Goal: Task Accomplishment & Management: Use online tool/utility

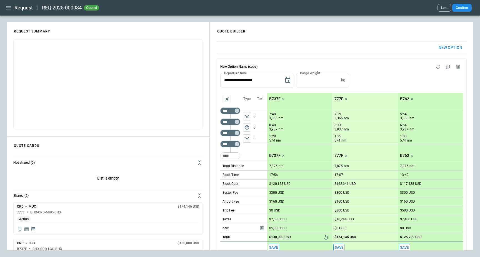
scroll to position [314, 0]
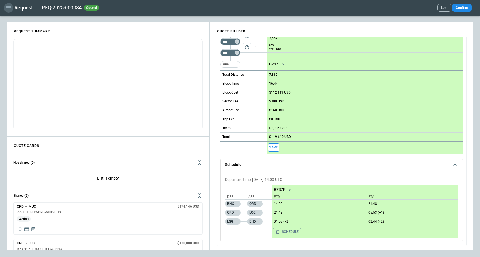
click at [9, 9] on icon "button" at bounding box center [8, 7] width 7 height 7
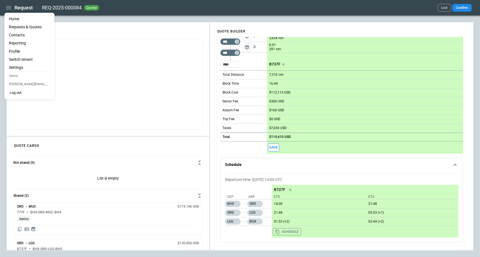
click at [13, 19] on li "Home" at bounding box center [30, 19] width 46 height 8
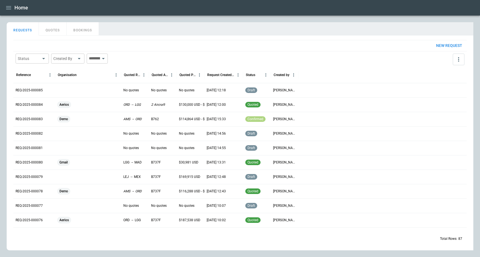
click at [99, 110] on div "Aerios" at bounding box center [88, 105] width 66 height 14
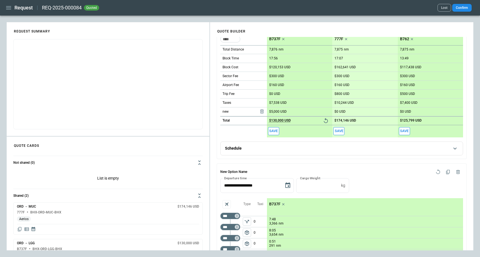
scroll to position [23, 0]
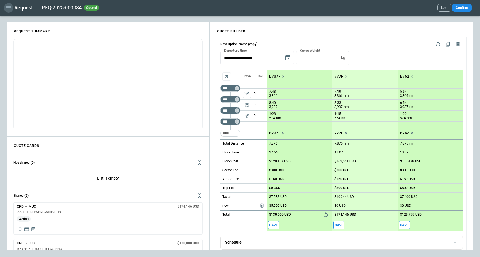
click at [11, 7] on icon "button" at bounding box center [8, 7] width 7 height 7
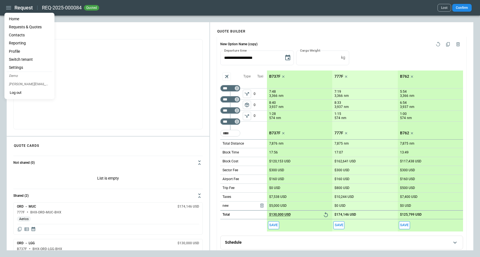
click at [20, 18] on li "Home" at bounding box center [30, 19] width 46 height 8
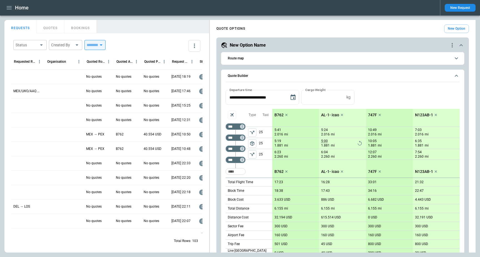
click at [7, 5] on icon "button" at bounding box center [9, 7] width 7 height 7
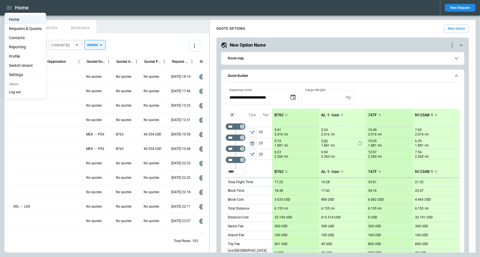
click at [13, 17] on li "Home" at bounding box center [25, 19] width 42 height 9
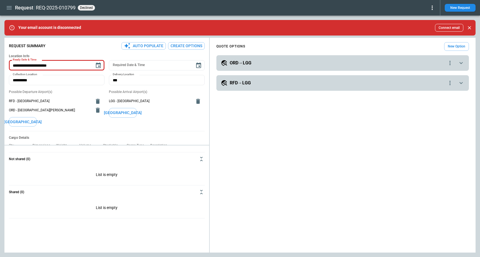
click at [8, 8] on icon "button" at bounding box center [9, 7] width 7 height 7
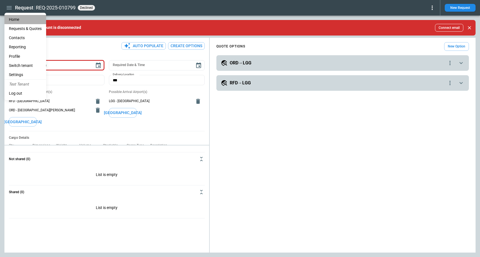
click at [14, 17] on li "Home" at bounding box center [25, 19] width 42 height 9
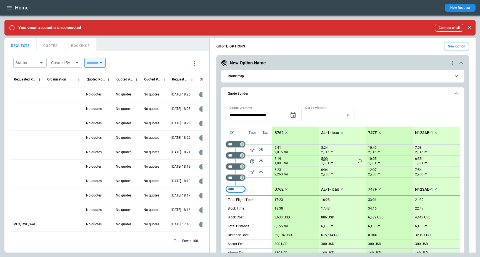
click at [346, 76] on span "Route map" at bounding box center [339, 77] width 223 height 4
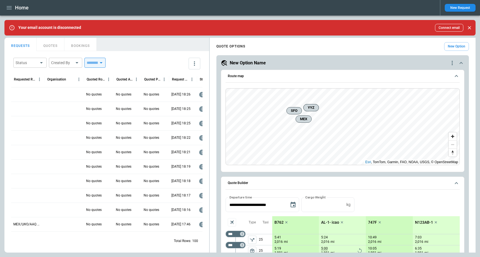
click at [349, 78] on button "Route map" at bounding box center [343, 76] width 234 height 13
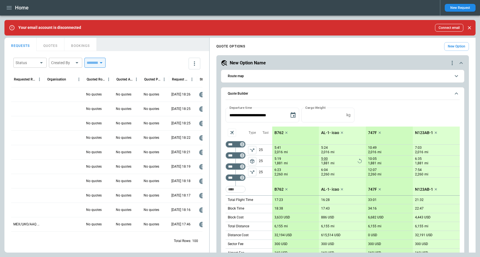
scroll to position [128, 0]
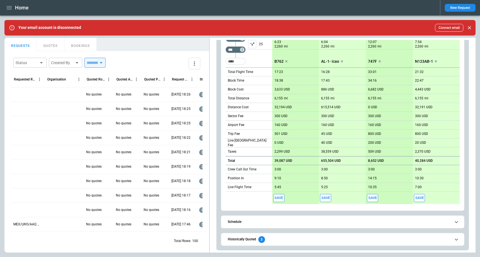
click at [299, 245] on button "Historically Quoted 3" at bounding box center [343, 240] width 234 height 13
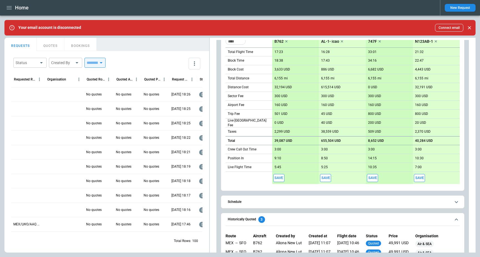
scroll to position [174, 0]
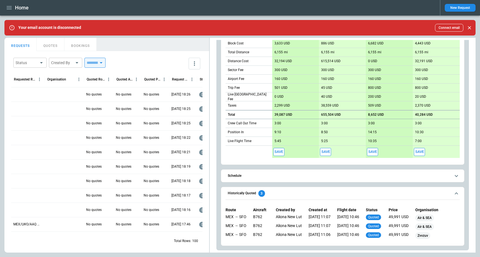
click at [292, 195] on span "Historically Quoted 3" at bounding box center [339, 193] width 223 height 7
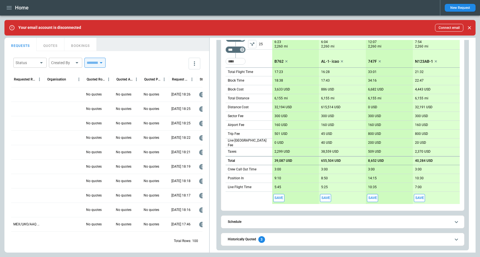
scroll to position [128, 0]
click at [65, 93] on div at bounding box center [63, 94] width 39 height 14
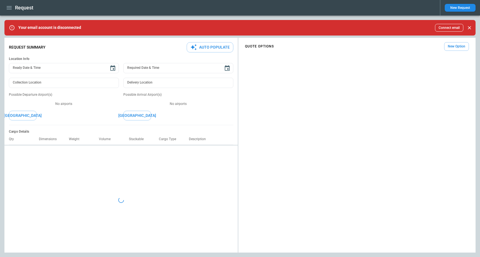
type textarea "*"
type textarea "*****"
type textarea "*"
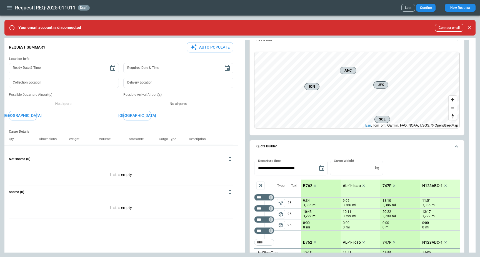
scroll to position [6, 0]
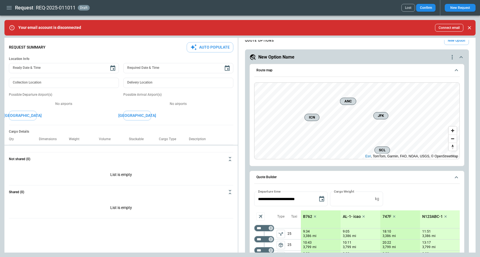
click at [329, 71] on span "Route map" at bounding box center [354, 71] width 195 height 4
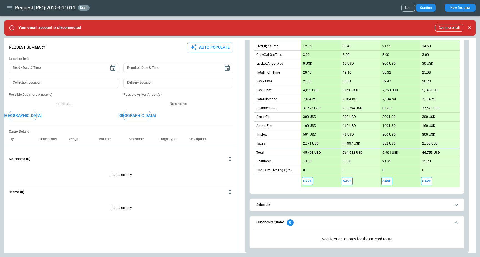
scroll to position [157, 0]
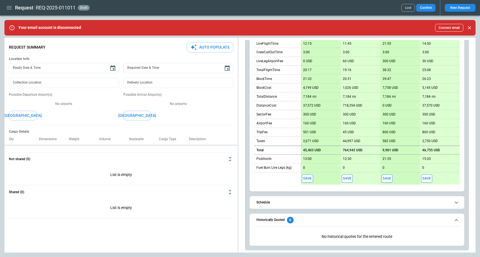
click at [318, 223] on span "Historically Quoted 0" at bounding box center [354, 220] width 195 height 7
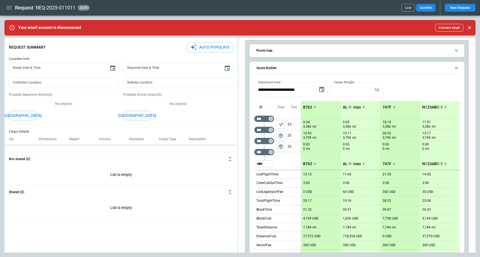
scroll to position [0, 0]
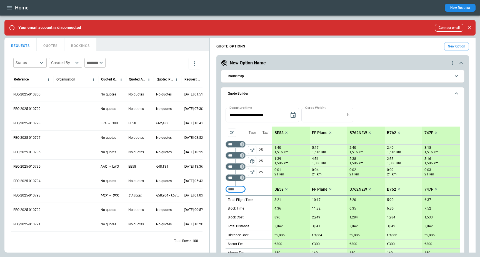
click at [315, 94] on span "Quote Builder" at bounding box center [339, 94] width 223 height 4
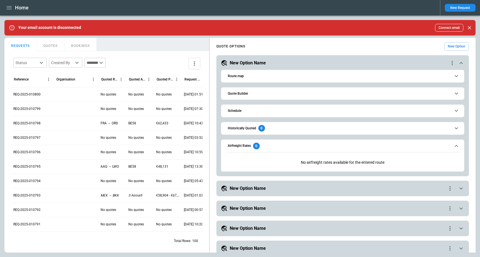
click at [315, 94] on span "Quote Builder" at bounding box center [339, 94] width 223 height 4
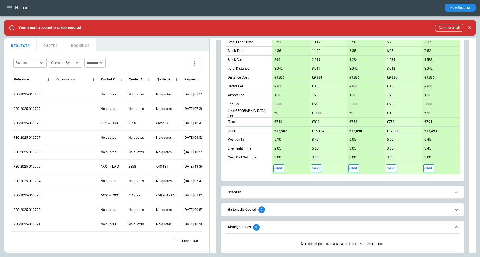
scroll to position [236, 0]
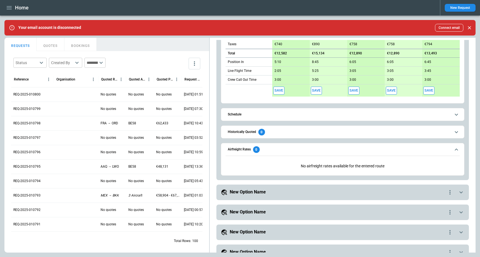
click at [270, 148] on span "Airfreight Rates 0" at bounding box center [339, 150] width 223 height 7
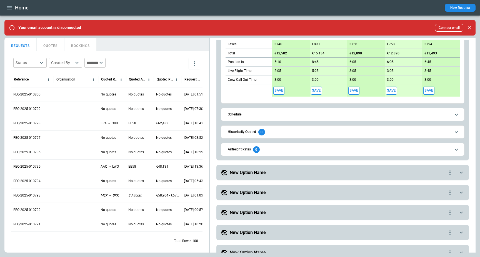
click at [270, 148] on span "Airfreight Rates 0" at bounding box center [339, 150] width 223 height 7
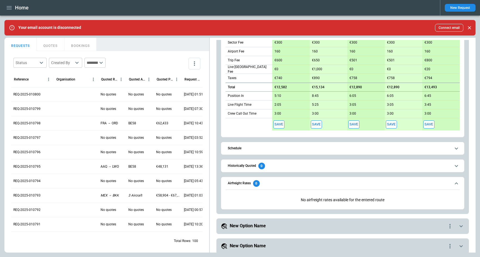
scroll to position [201, 0]
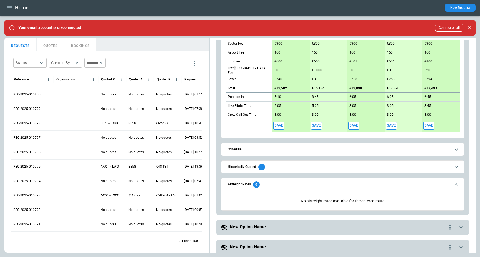
click at [299, 184] on span "Airfreight Rates 0" at bounding box center [339, 185] width 223 height 7
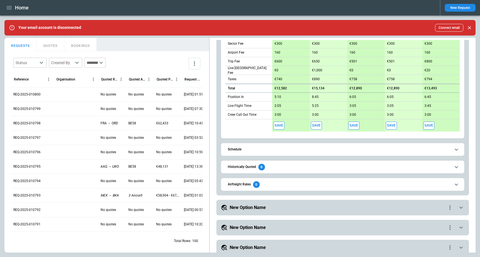
click at [291, 170] on span "Historically Quoted 0" at bounding box center [339, 167] width 223 height 7
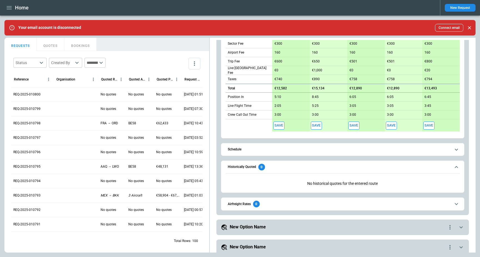
click at [291, 170] on span "Historically Quoted 0" at bounding box center [339, 167] width 223 height 7
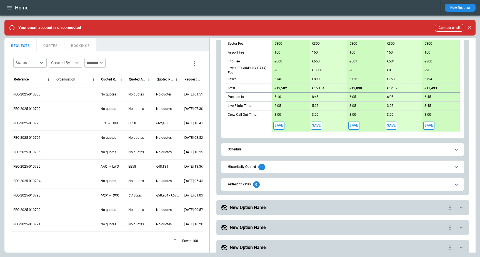
click at [291, 188] on button "Airfreight Rates 0" at bounding box center [343, 184] width 234 height 13
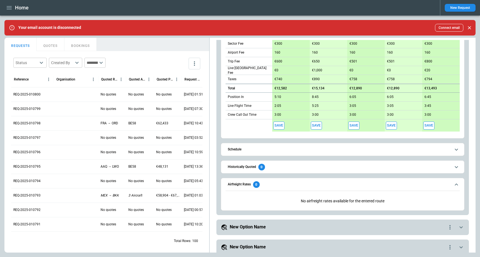
click at [291, 188] on button "Airfreight Rates 0" at bounding box center [343, 184] width 234 height 13
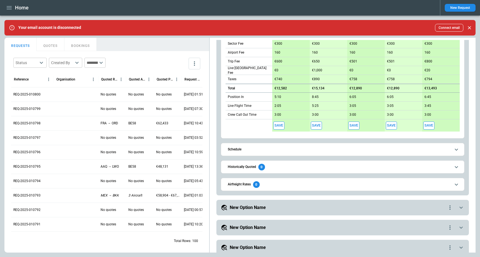
click at [288, 208] on div "New Option Name" at bounding box center [334, 208] width 226 height 7
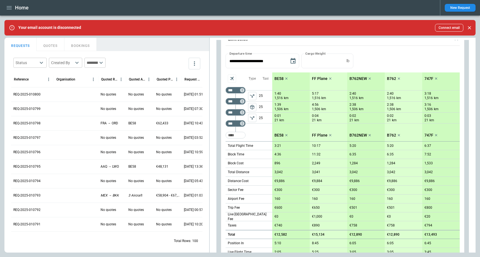
scroll to position [0, 0]
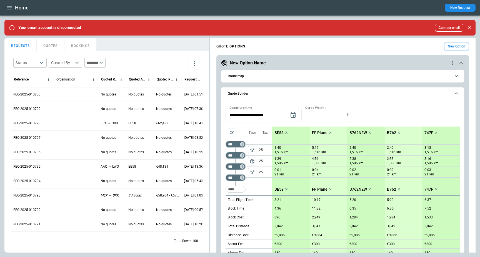
click at [280, 59] on div "**********" at bounding box center [343, 225] width 253 height 341
click at [280, 63] on div "New Option Name" at bounding box center [335, 63] width 228 height 7
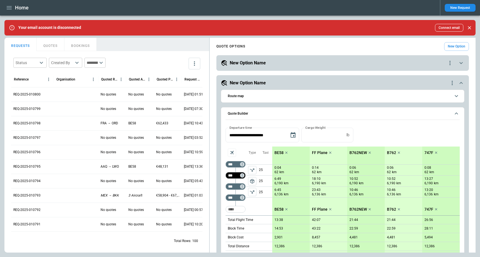
click at [233, 177] on input "***" at bounding box center [235, 176] width 16 height 6
type input "***"
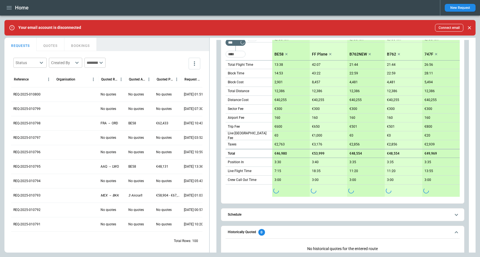
scroll to position [199, 0]
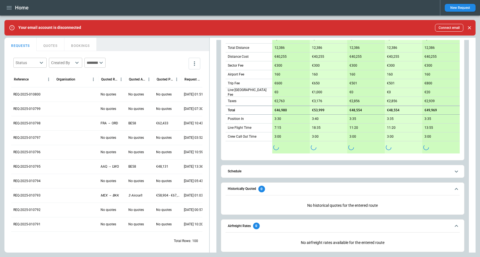
click at [276, 224] on span "Airfreight Rates 0" at bounding box center [339, 226] width 223 height 7
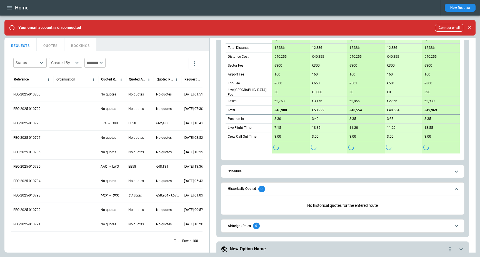
click at [281, 192] on span "Historically Quoted 0" at bounding box center [339, 189] width 223 height 7
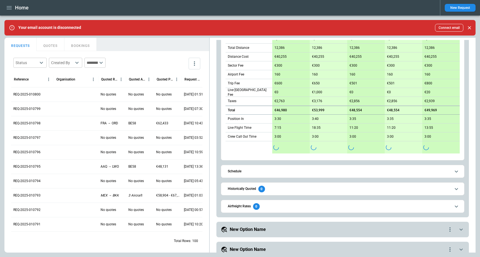
click at [281, 209] on span "Airfreight Rates 0" at bounding box center [339, 207] width 223 height 7
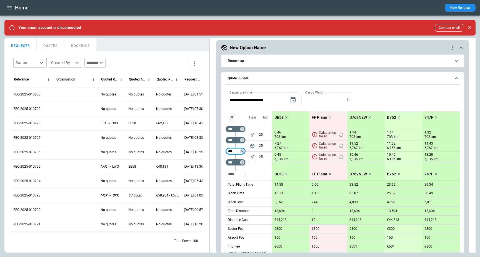
scroll to position [36, 0]
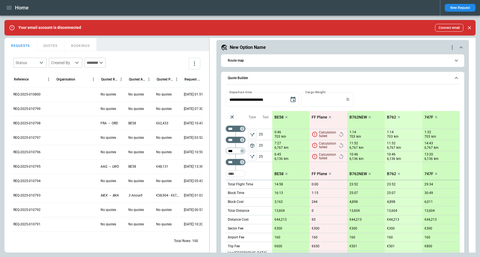
type input "***"
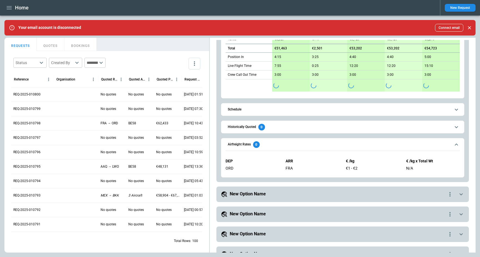
scroll to position [51, 0]
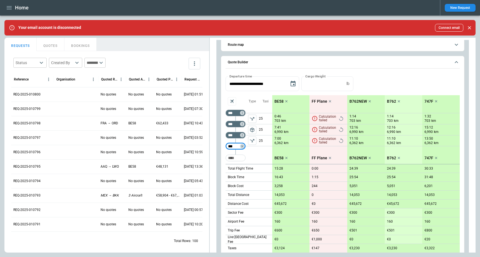
click at [280, 147] on div "0:46 703 km 7:41 6,990 km 7:00 6,362 km" at bounding box center [291, 130] width 38 height 44
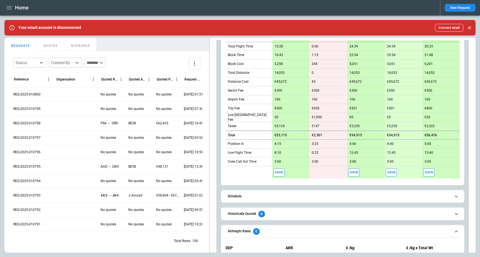
scroll to position [175, 0]
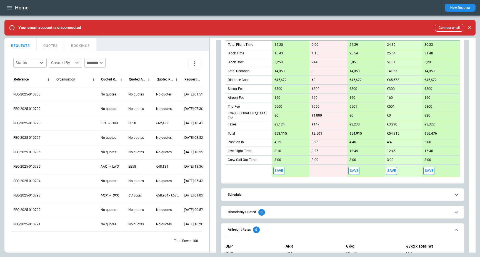
click at [289, 231] on span "Airfreight Rates 0" at bounding box center [339, 230] width 223 height 7
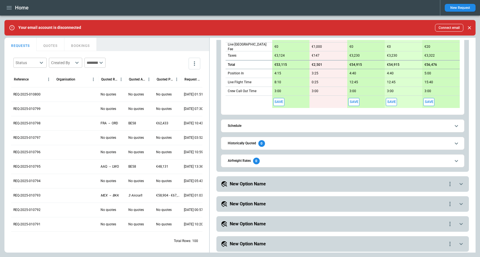
scroll to position [261, 0]
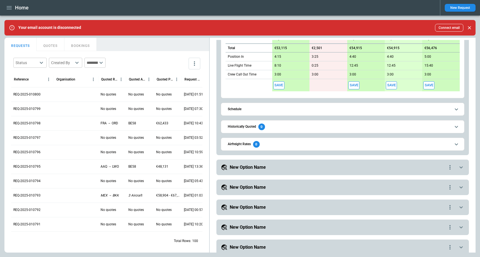
click at [282, 141] on span "Airfreight Rates 0" at bounding box center [339, 144] width 223 height 7
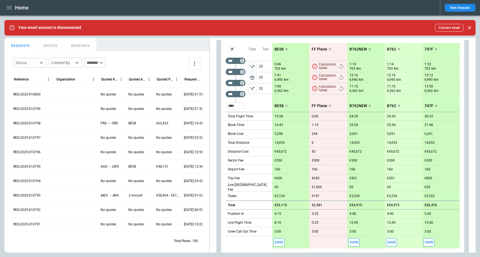
scroll to position [54, 0]
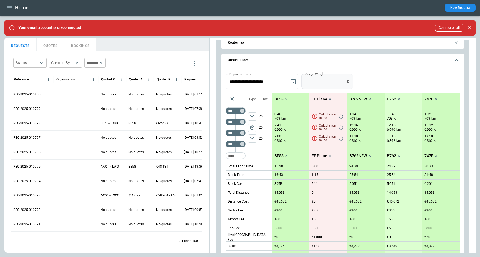
click at [316, 83] on input "*" at bounding box center [323, 81] width 43 height 15
type input "****"
click at [368, 78] on button "Apply" at bounding box center [365, 81] width 18 height 15
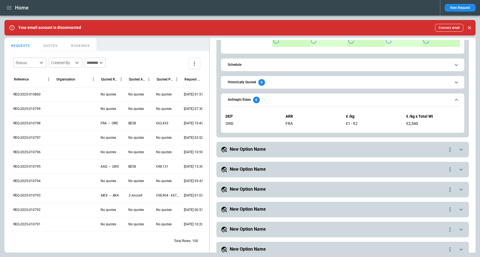
scroll to position [247, 0]
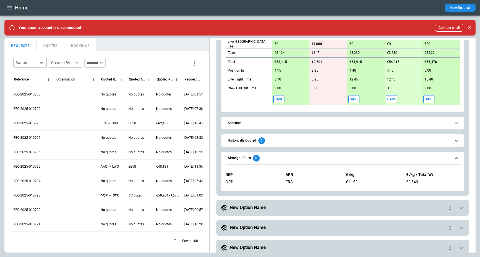
click at [329, 160] on span "Airfreight Rates 0" at bounding box center [339, 158] width 223 height 7
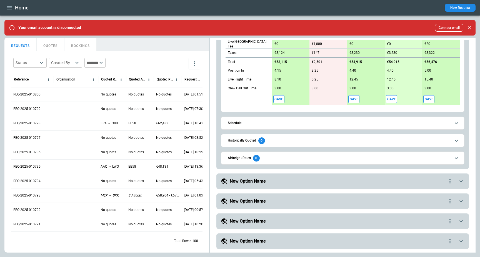
click at [329, 160] on span "Airfreight Rates 0" at bounding box center [339, 158] width 223 height 7
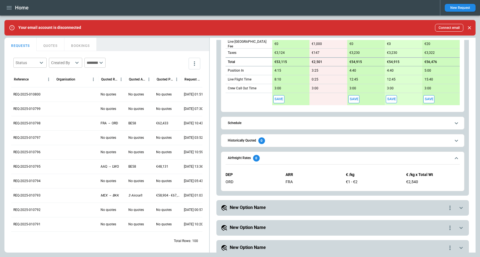
click at [329, 160] on span "Airfreight Rates 0" at bounding box center [339, 158] width 223 height 7
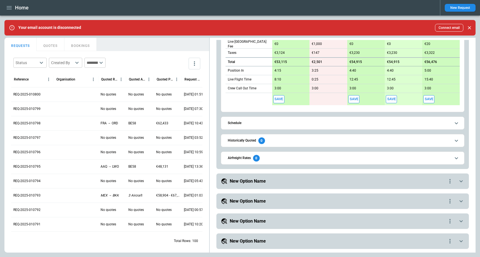
click at [324, 143] on span "Historically Quoted 0" at bounding box center [339, 141] width 223 height 7
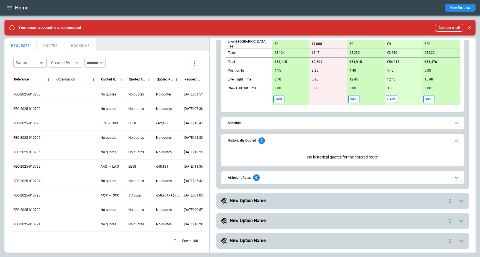
click at [324, 143] on span "Historically Quoted 0" at bounding box center [339, 141] width 223 height 7
